Goal: Information Seeking & Learning: Learn about a topic

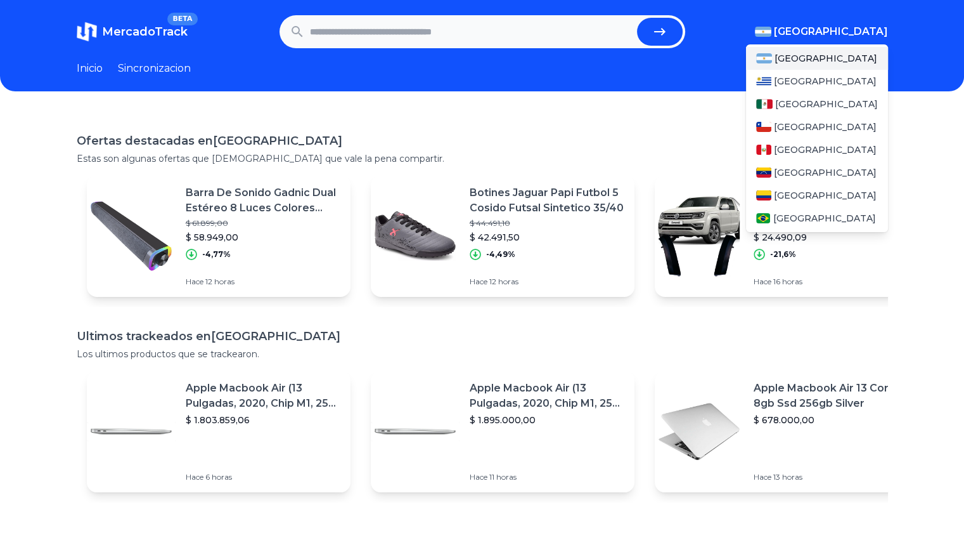
click at [875, 35] on span "[GEOGRAPHIC_DATA]" at bounding box center [831, 31] width 114 height 15
click at [789, 108] on span "[GEOGRAPHIC_DATA]" at bounding box center [826, 104] width 103 height 13
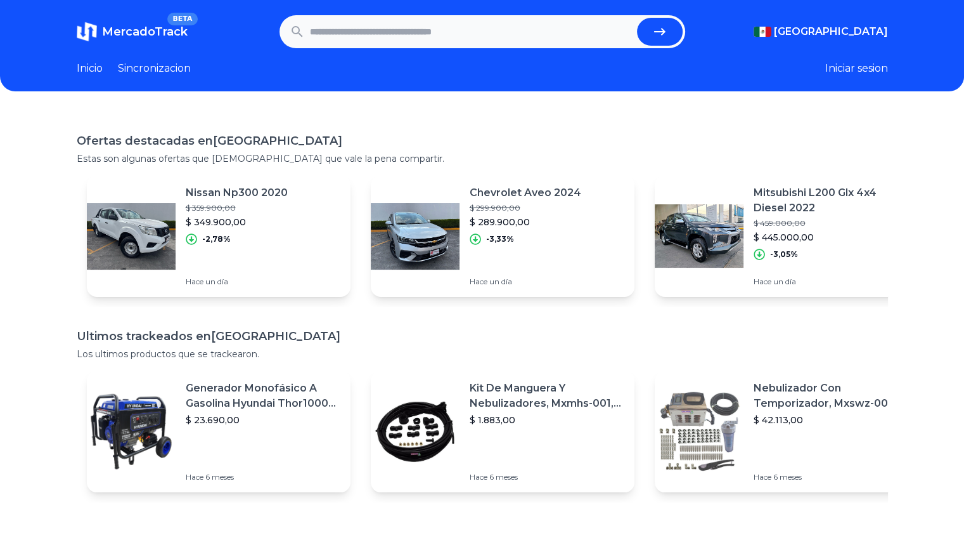
click at [448, 27] on input "text" at bounding box center [471, 32] width 322 height 28
type input "*"
type input "**********"
click at [637, 18] on button "submit" at bounding box center [660, 32] width 46 height 28
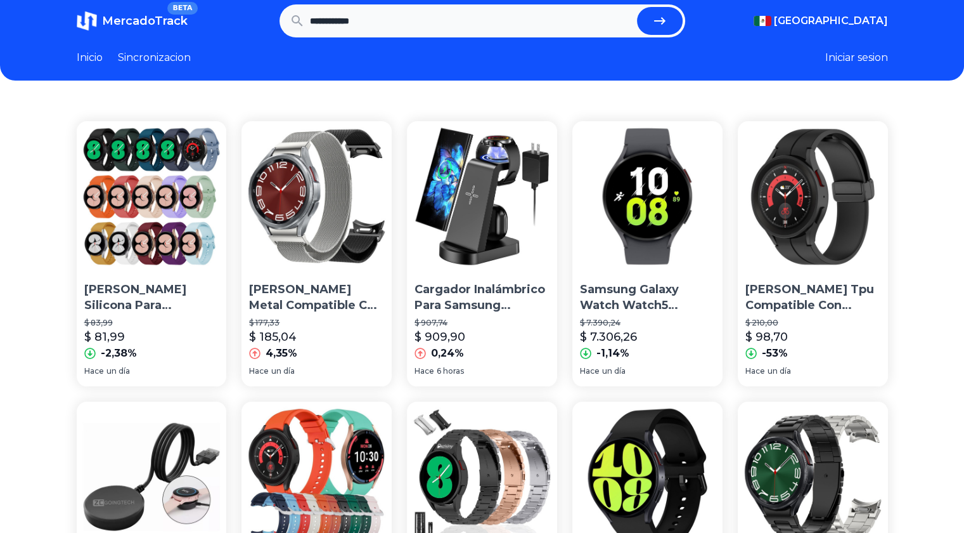
scroll to position [0, 10]
